Goal: Transaction & Acquisition: Obtain resource

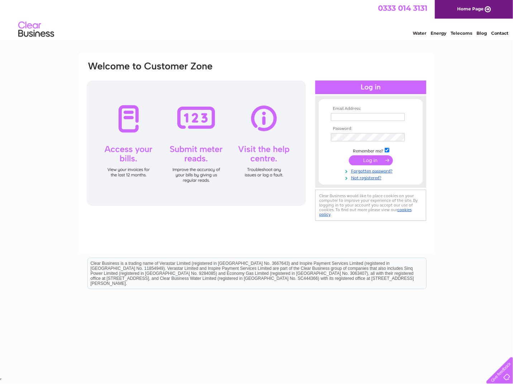
click at [360, 117] on input "text" at bounding box center [368, 117] width 74 height 8
click at [390, 116] on input "text" at bounding box center [368, 117] width 74 height 9
type input "crispyq.edinburgh@gmail.com"
click at [349, 156] on input "submit" at bounding box center [371, 161] width 44 height 10
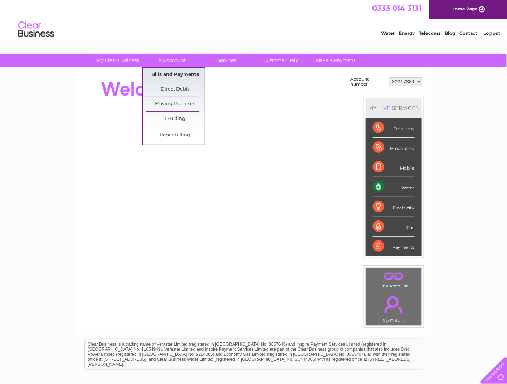
click at [165, 73] on link "Bills and Payments" at bounding box center [175, 75] width 59 height 14
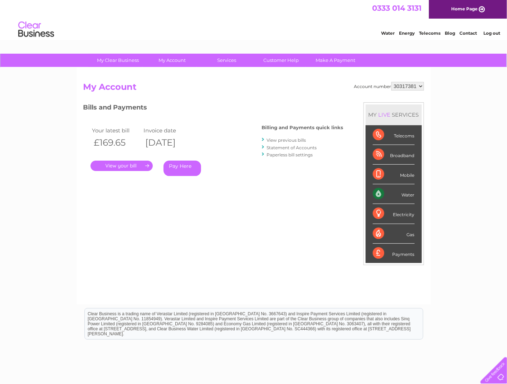
click at [293, 146] on link "Statement of Accounts" at bounding box center [292, 147] width 50 height 5
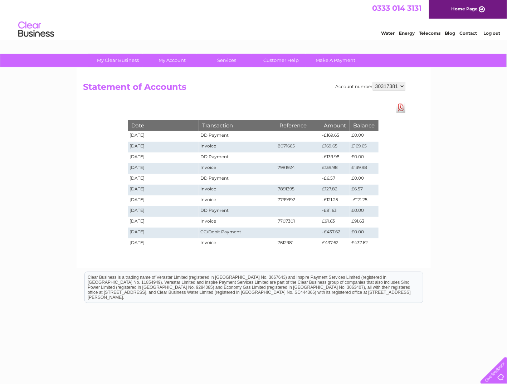
click at [360, 146] on td "£169.65" at bounding box center [364, 147] width 29 height 11
click at [402, 108] on link "Download Pdf" at bounding box center [401, 107] width 9 height 10
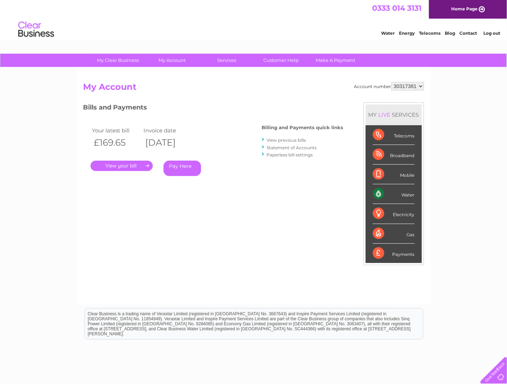
click at [289, 139] on link "View previous bills" at bounding box center [286, 140] width 39 height 5
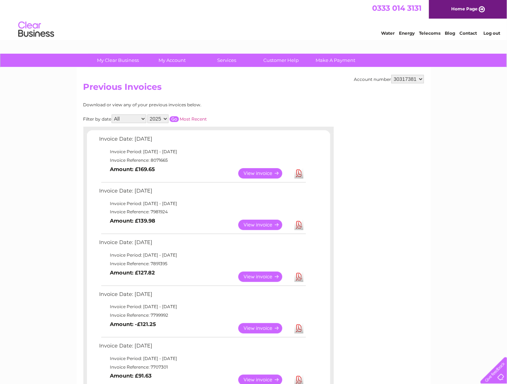
click at [256, 172] on link "View" at bounding box center [265, 173] width 53 height 10
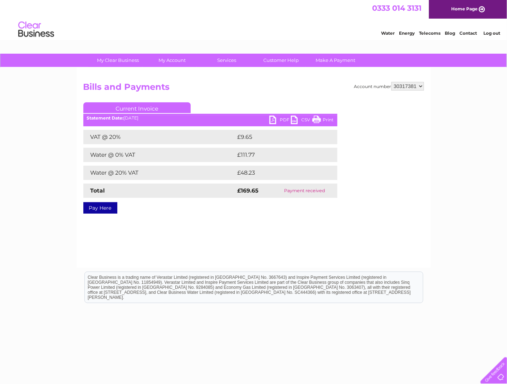
click at [277, 118] on link "PDF" at bounding box center [280, 121] width 21 height 10
